Goal: Information Seeking & Learning: Learn about a topic

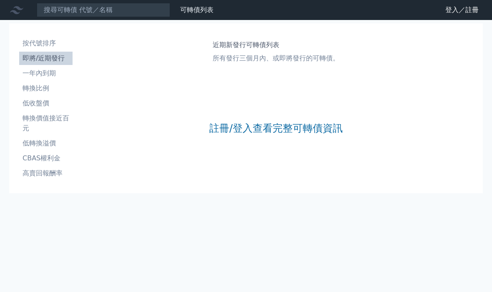
click at [265, 131] on link "註冊/登入查看完整可轉債資訊" at bounding box center [276, 128] width 134 height 13
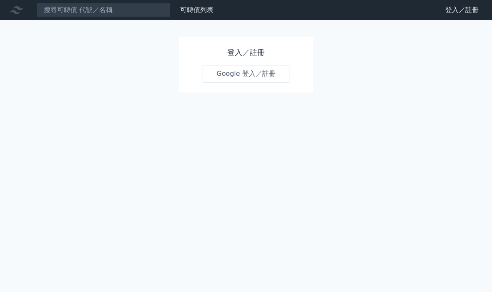
click at [245, 72] on link "Google 登入／註冊" at bounding box center [246, 74] width 87 height 18
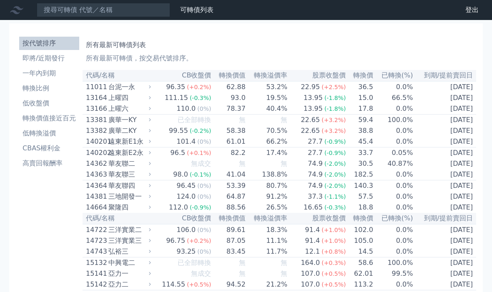
click at [60, 62] on li "即將/近期發行" at bounding box center [49, 58] width 60 height 10
